Goal: Information Seeking & Learning: Check status

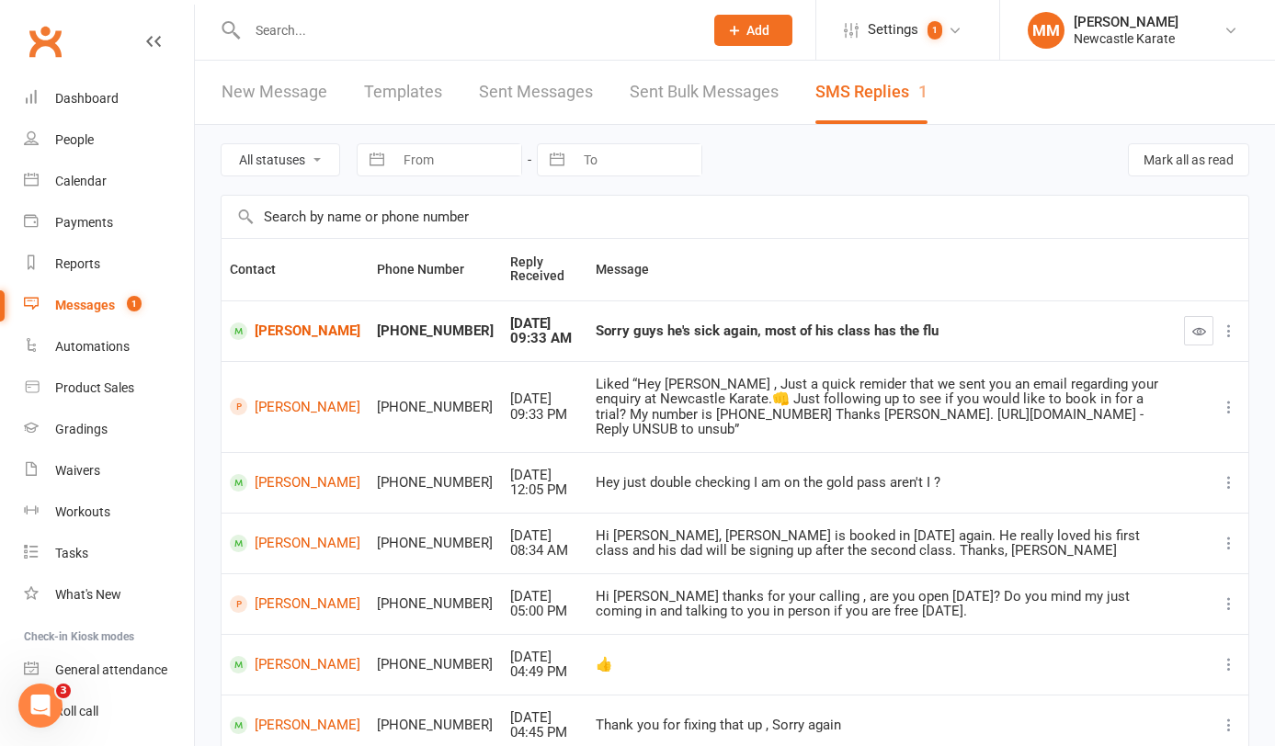
click at [37, 40] on link "Clubworx" at bounding box center [45, 41] width 46 height 46
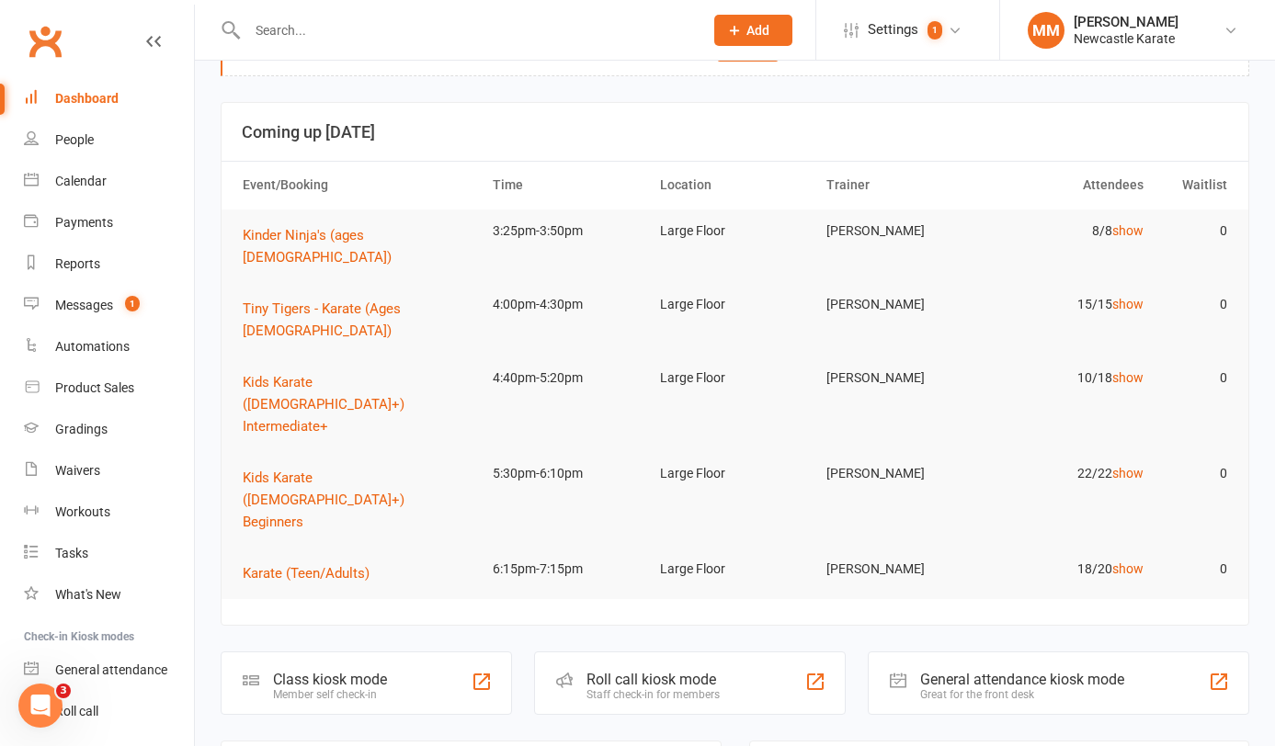
scroll to position [44, 0]
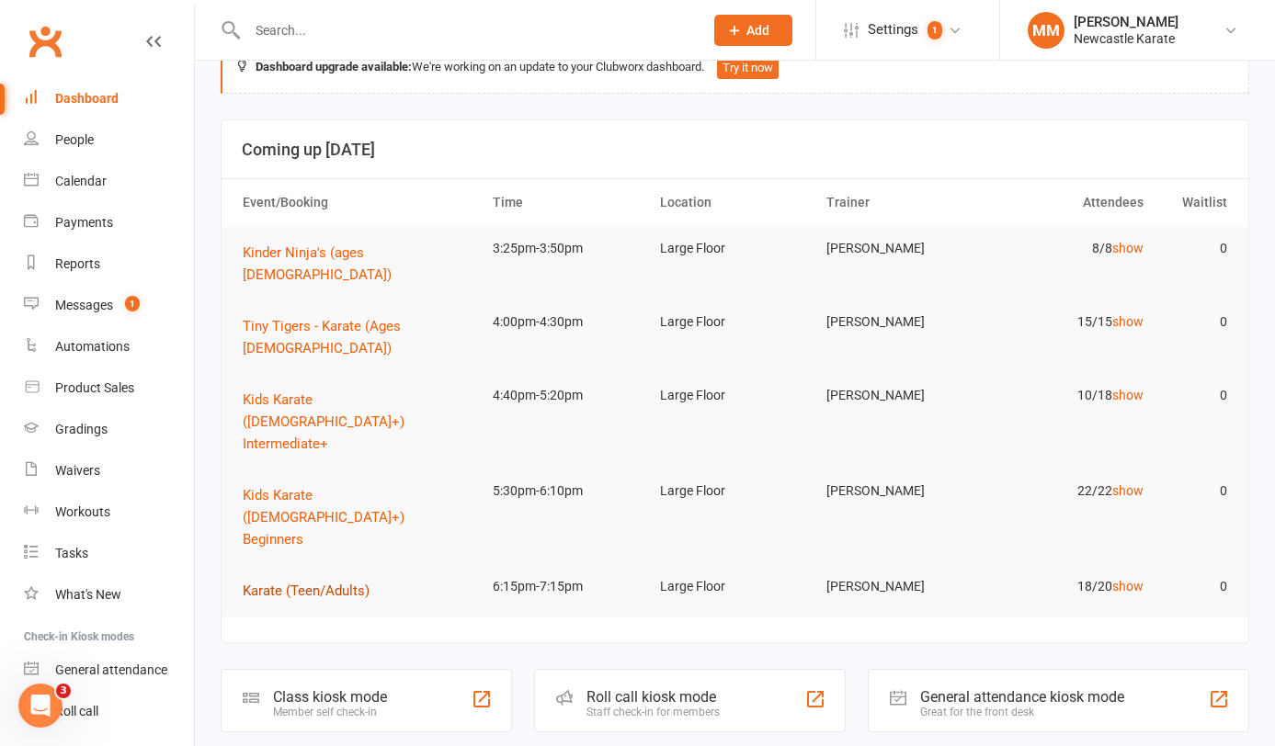
click at [315, 583] on span "Karate (Teen/Adults)" at bounding box center [306, 591] width 127 height 17
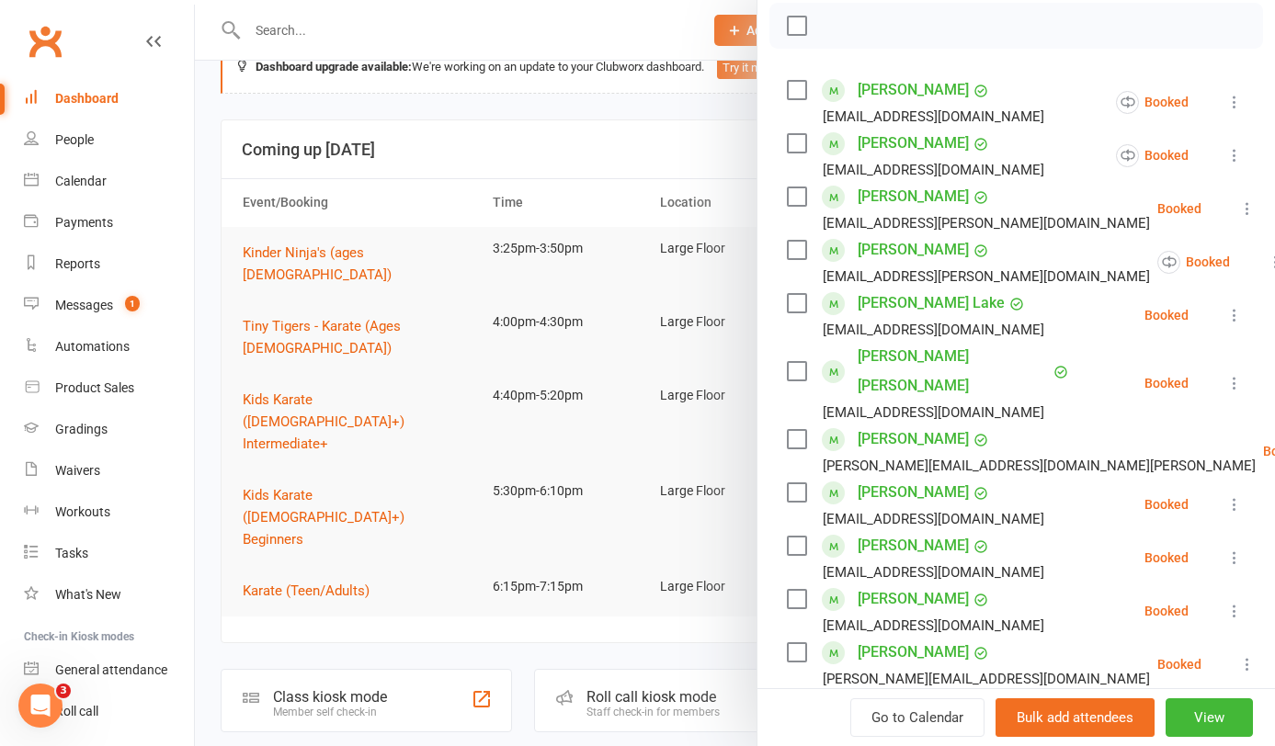
scroll to position [0, 0]
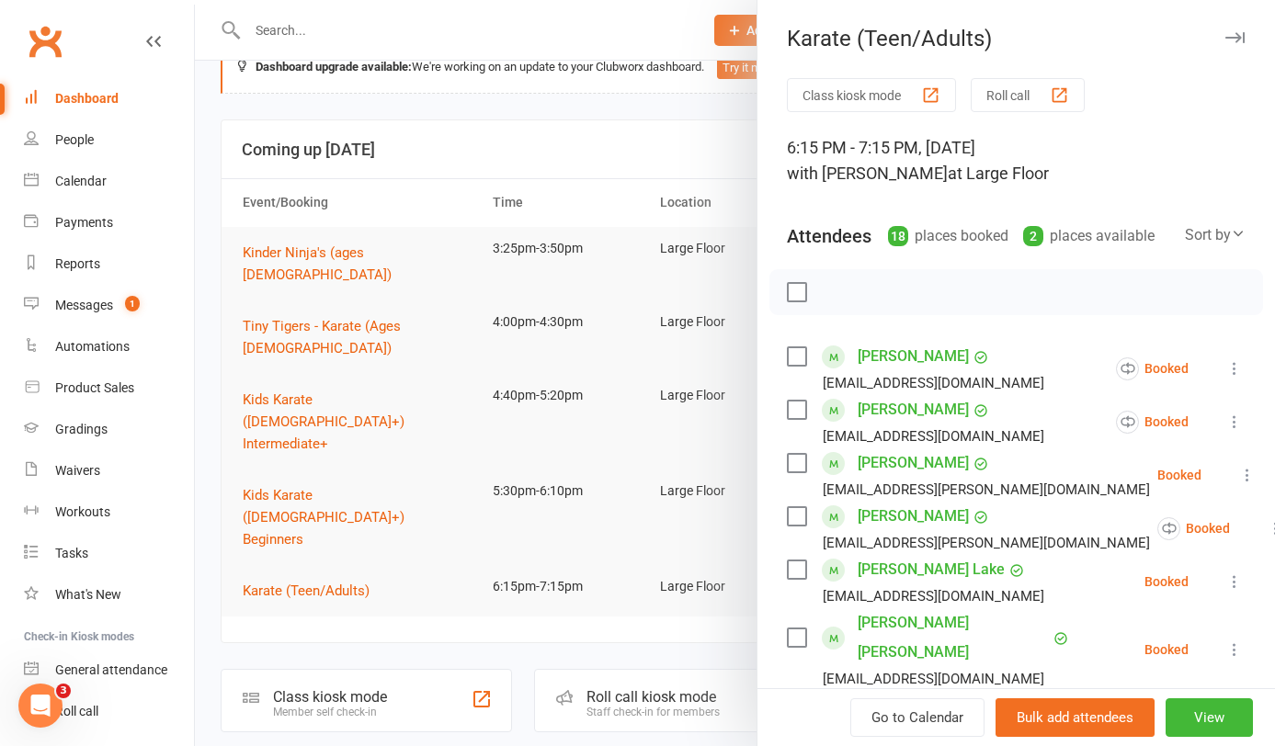
click at [576, 97] on div at bounding box center [735, 373] width 1080 height 746
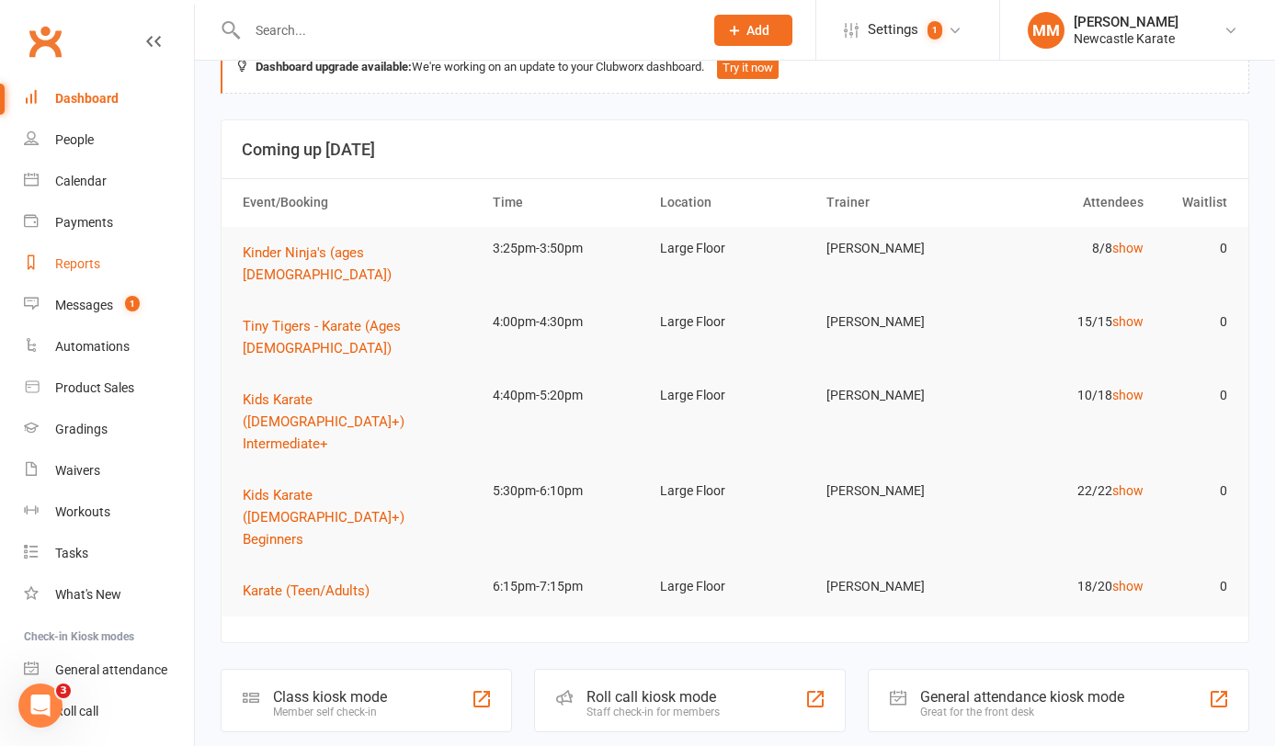
click at [75, 254] on link "Reports" at bounding box center [109, 264] width 170 height 41
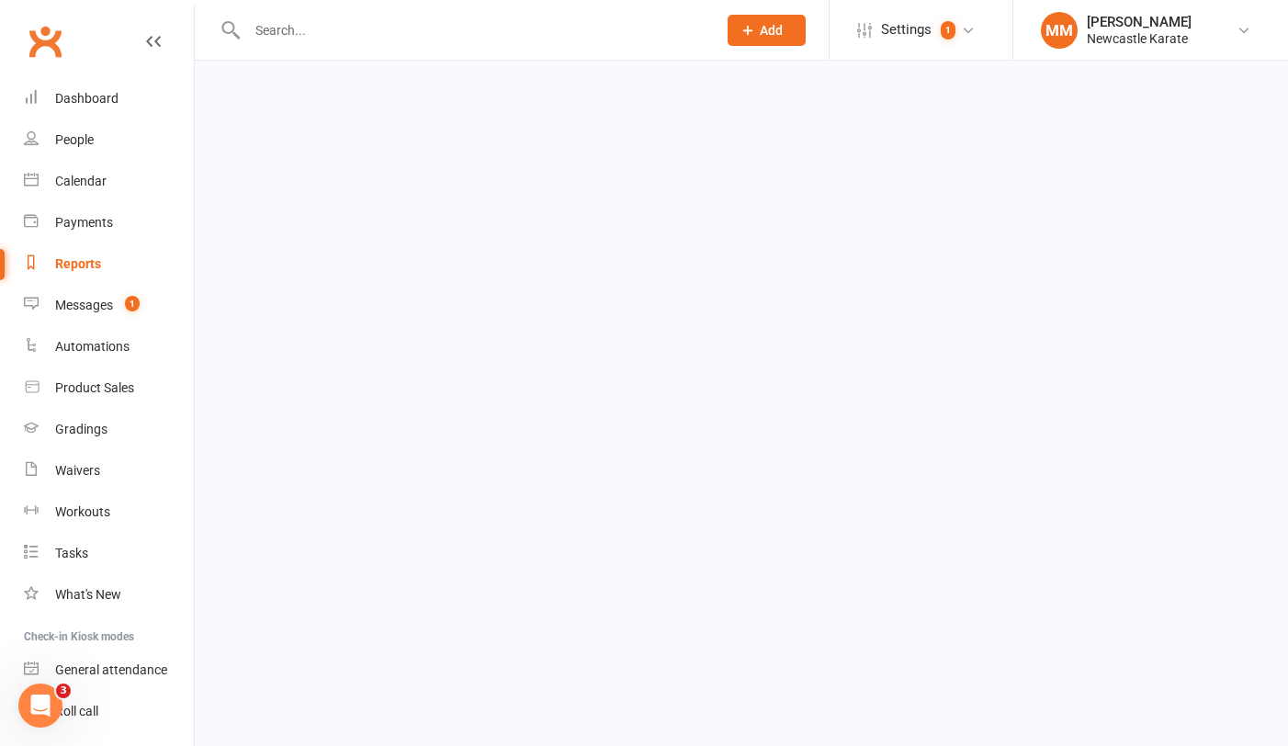
select select "100"
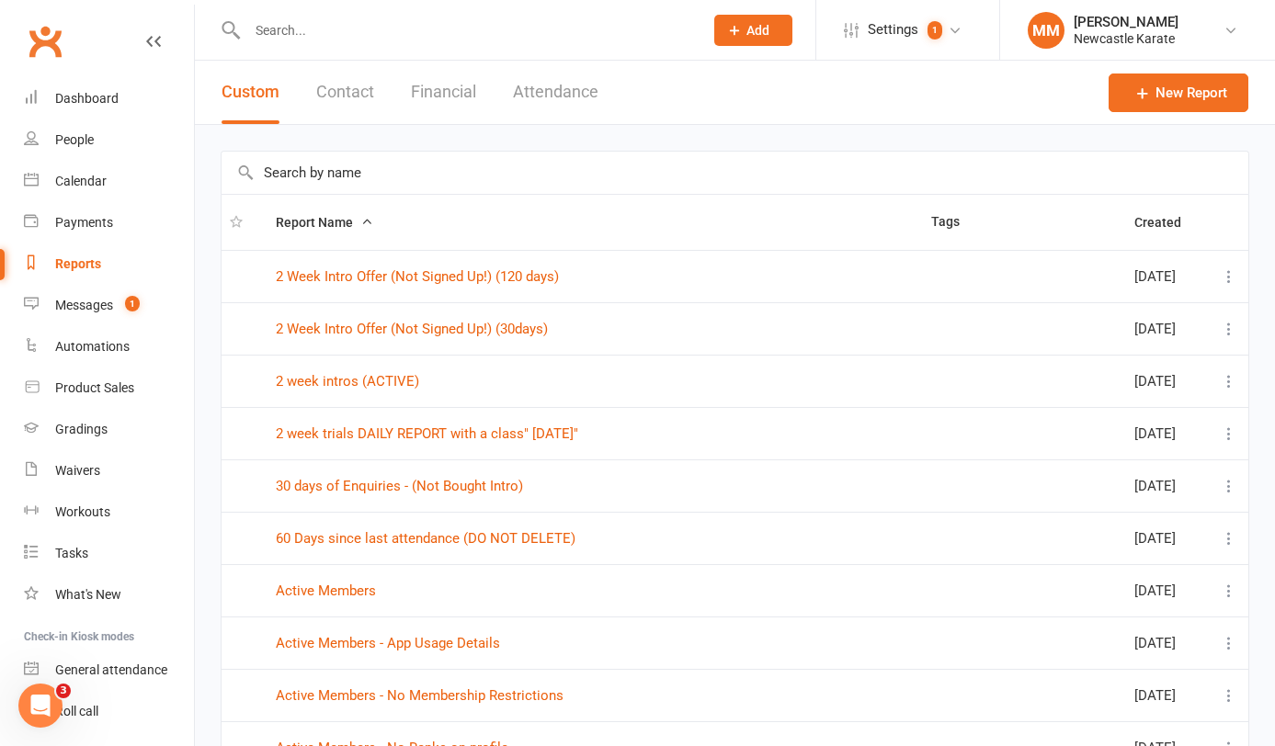
click at [423, 420] on td "2 week trials DAILY REPORT with a class" [DATE]"" at bounding box center [594, 433] width 655 height 52
drag, startPoint x: 420, startPoint y: 429, endPoint x: 447, endPoint y: 436, distance: 27.4
click at [420, 429] on link "2 week trials DAILY REPORT with a class" [DATE]"" at bounding box center [427, 433] width 302 height 17
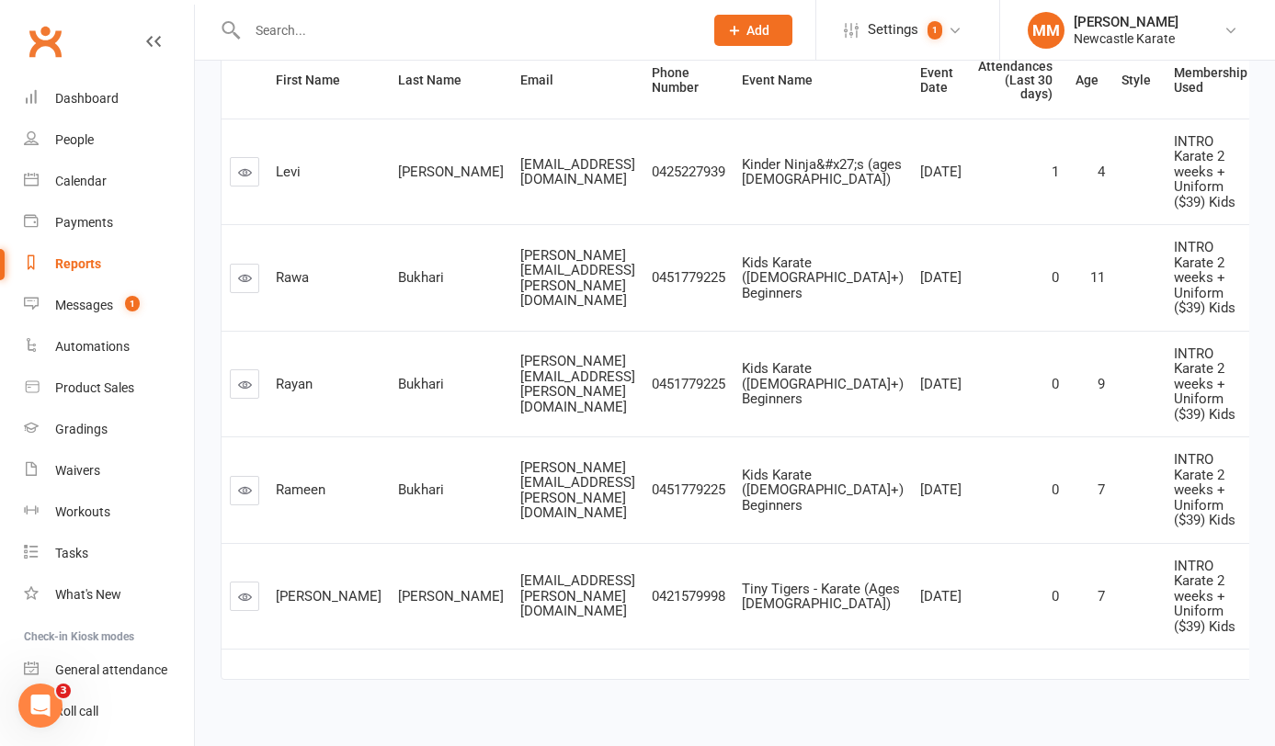
scroll to position [327, 0]
